Goal: Information Seeking & Learning: Learn about a topic

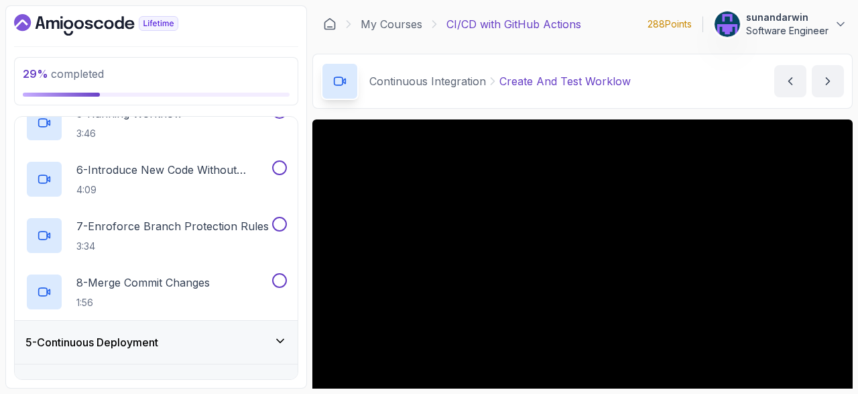
scroll to position [38, 0]
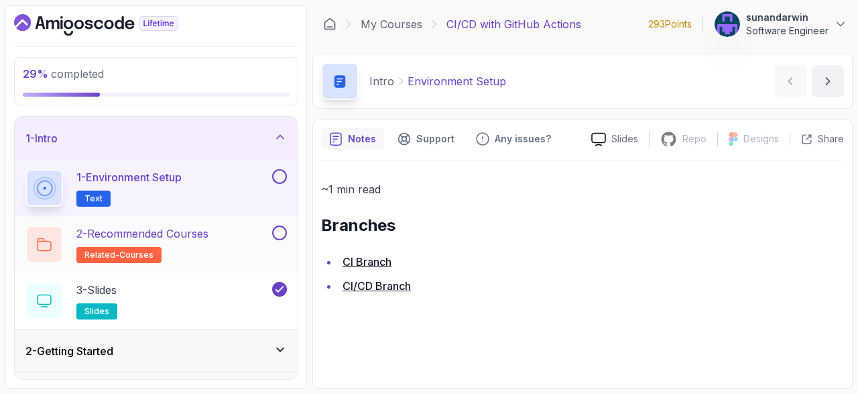
scroll to position [233, 0]
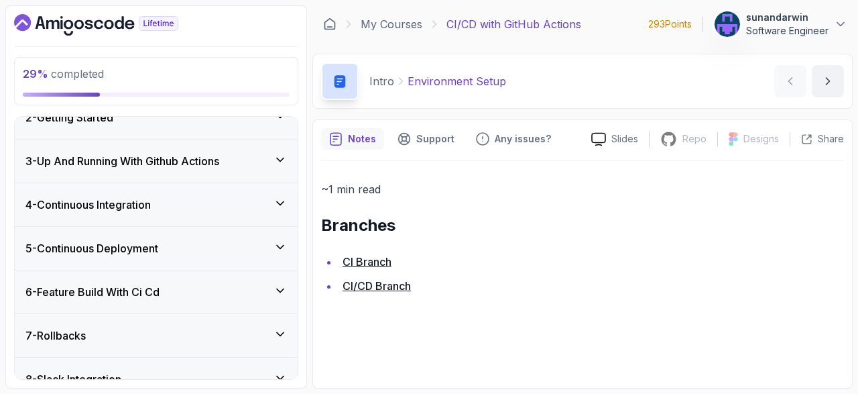
click at [194, 163] on h3 "3 - Up And Running With Github Actions" at bounding box center [122, 161] width 194 height 16
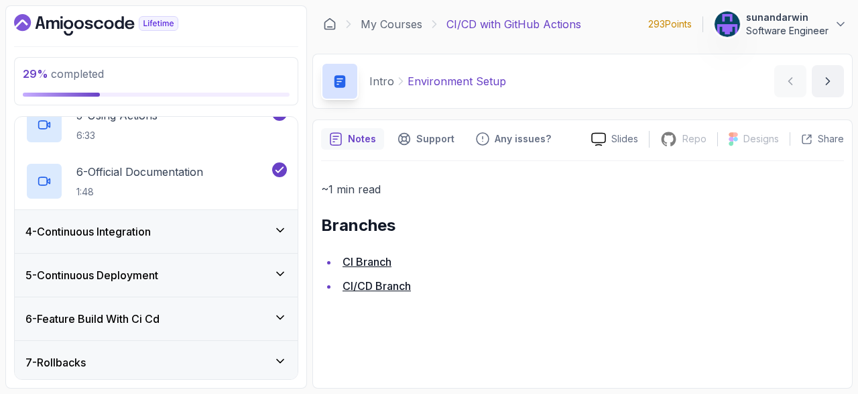
click at [240, 243] on div "4 - Continuous Integration" at bounding box center [156, 231] width 283 height 43
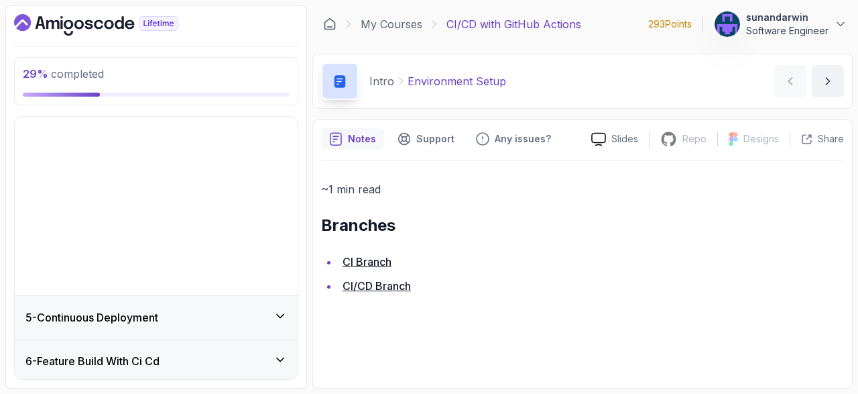
scroll to position [126, 0]
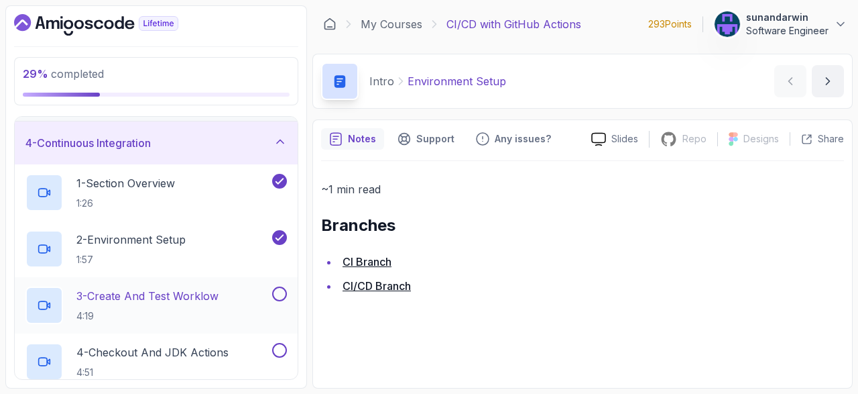
click at [190, 298] on p "3 - Create And Test Worklow" at bounding box center [147, 296] width 142 height 16
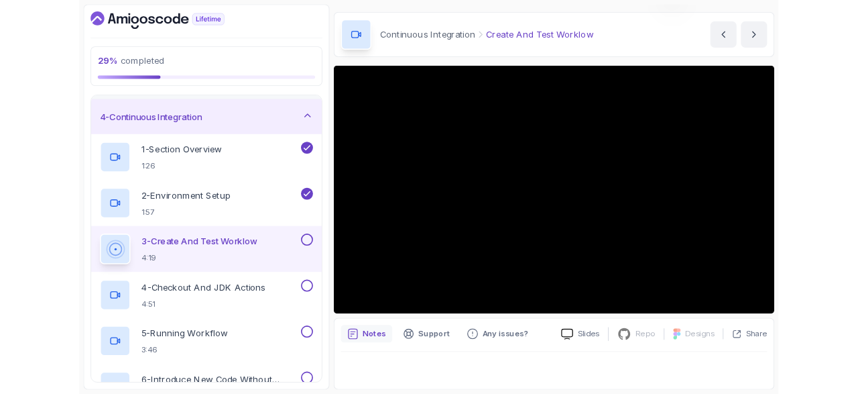
scroll to position [38, 0]
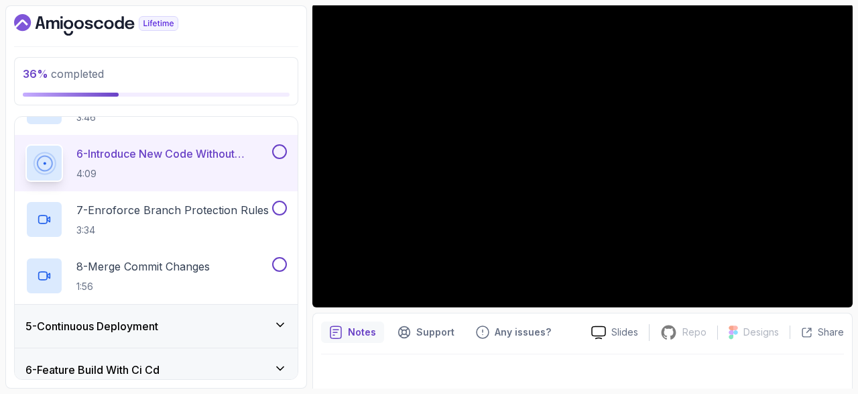
scroll to position [38, 0]
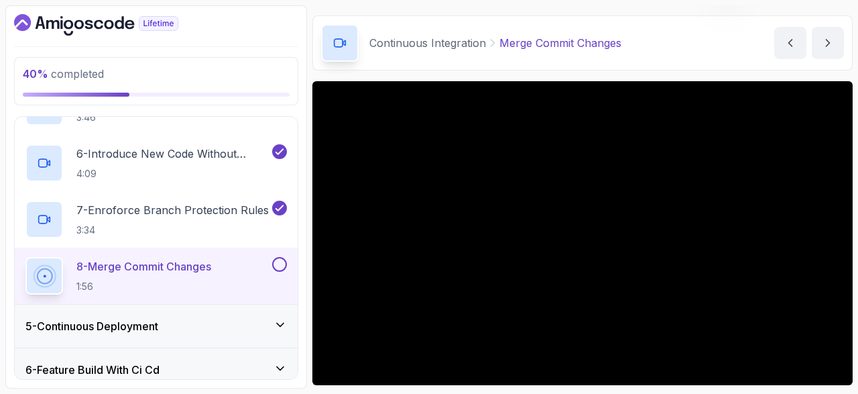
click at [817, 389] on section "40 % completed 1 - Intro 2 - Getting Started 3 - Up And Running With Github Act…" at bounding box center [429, 197] width 858 height 394
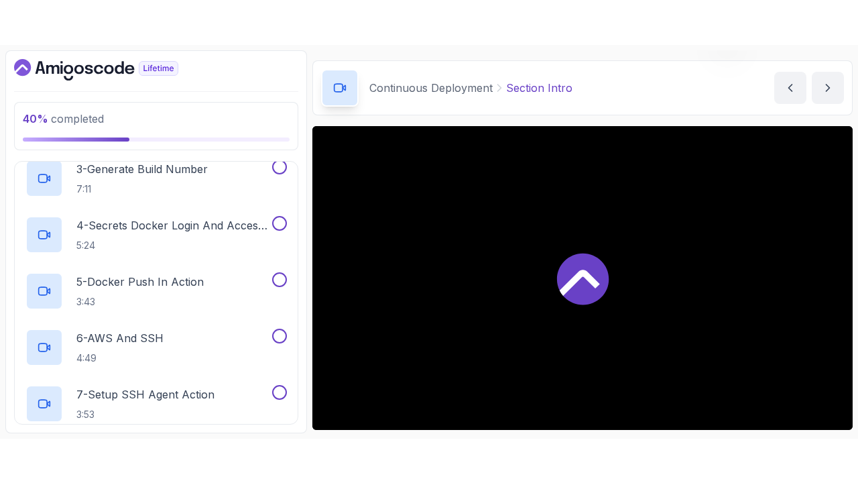
scroll to position [38, 0]
